Goal: Transaction & Acquisition: Purchase product/service

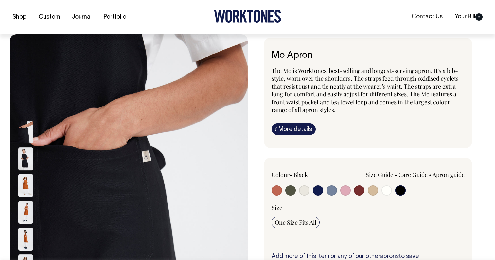
select select "Black"
